Goal: Task Accomplishment & Management: Use online tool/utility

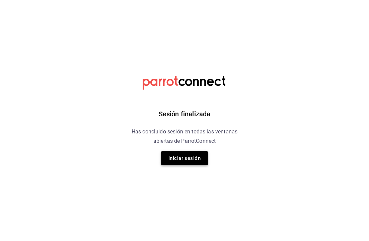
click at [190, 163] on button "Iniciar sesión" at bounding box center [184, 158] width 47 height 14
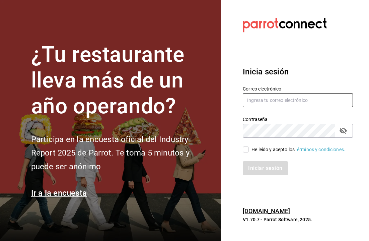
type input "[EMAIL_ADDRESS][DOMAIN_NAME]"
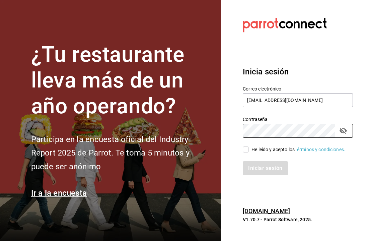
click at [243, 148] on input "He leído y acepto los Términos y condiciones." at bounding box center [246, 149] width 6 height 6
checkbox input "true"
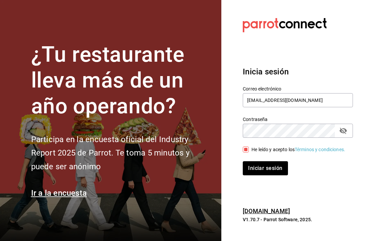
click at [257, 163] on div "Iniciar sesión" at bounding box center [294, 164] width 118 height 22
click at [259, 170] on button "Iniciar sesión" at bounding box center [266, 168] width 46 height 14
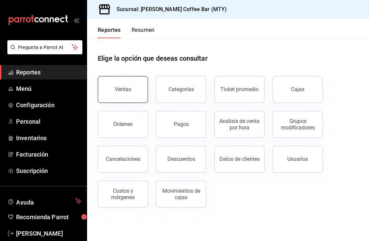
click at [133, 96] on button "Ventas" at bounding box center [123, 89] width 50 height 27
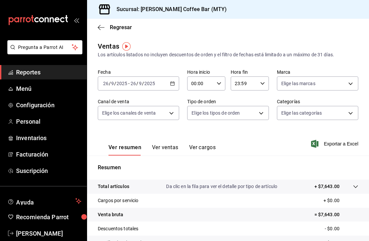
click at [171, 80] on div "2025-09-26 26 / 9 / 2025 - 2025-09-26 26 / 9 / 2025" at bounding box center [138, 83] width 81 height 14
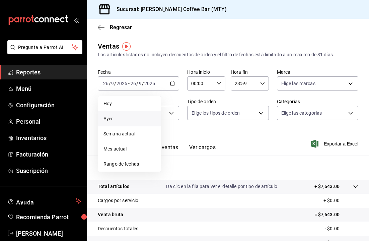
click at [121, 124] on li "Ayer" at bounding box center [129, 118] width 63 height 15
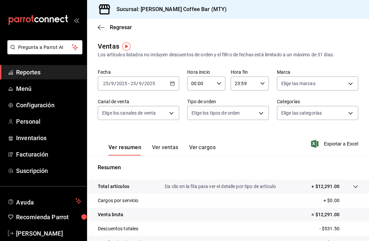
click at [176, 80] on div "2025-09-25 25 / 9 / 2025 - 2025-09-25 25 / 9 / 2025" at bounding box center [138, 83] width 81 height 14
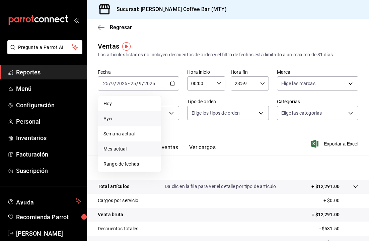
click at [130, 149] on span "Mes actual" at bounding box center [129, 148] width 52 height 7
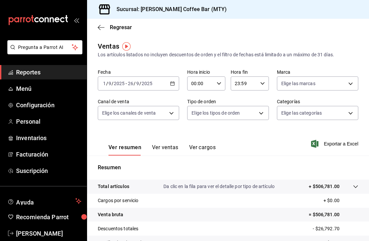
click at [173, 84] on icon "button" at bounding box center [172, 83] width 5 height 5
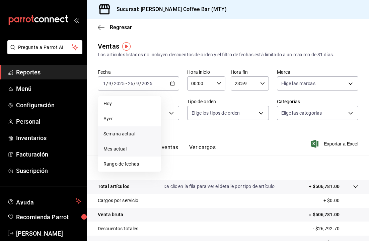
click at [124, 132] on span "Semana actual" at bounding box center [129, 133] width 52 height 7
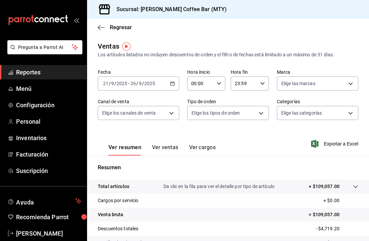
click at [174, 85] on \(Stroke\) "button" at bounding box center [172, 84] width 4 height 4
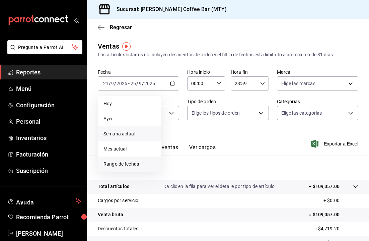
click at [135, 163] on span "Rango de fechas" at bounding box center [129, 163] width 52 height 7
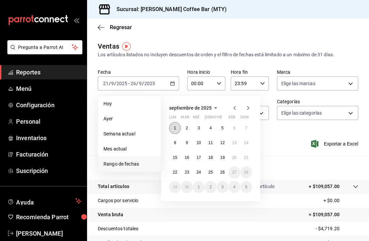
click at [178, 130] on button "1" at bounding box center [175, 128] width 12 height 12
click at [224, 178] on div "1 2 3 4 5 6 7 8 9 10 11 12 13 14 15 16 17 18 19 20 21 22 23 24 25 26 27 28 29 3…" at bounding box center [210, 157] width 83 height 71
click at [223, 174] on abbr "26" at bounding box center [222, 172] width 4 height 5
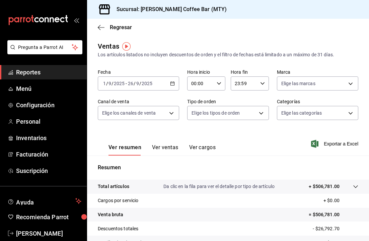
click at [28, 75] on span "Reportes" at bounding box center [48, 72] width 65 height 9
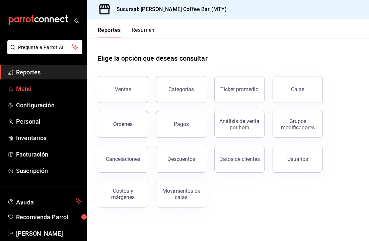
click at [31, 92] on span "Menú" at bounding box center [48, 88] width 65 height 9
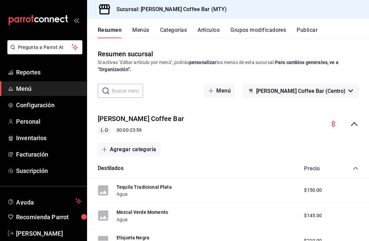
click at [123, 92] on input "text" at bounding box center [127, 90] width 31 height 13
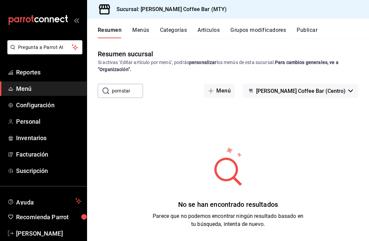
click at [141, 90] on input "pornstar" at bounding box center [127, 90] width 31 height 13
type input "clover"
